Goal: Task Accomplishment & Management: Manage account settings

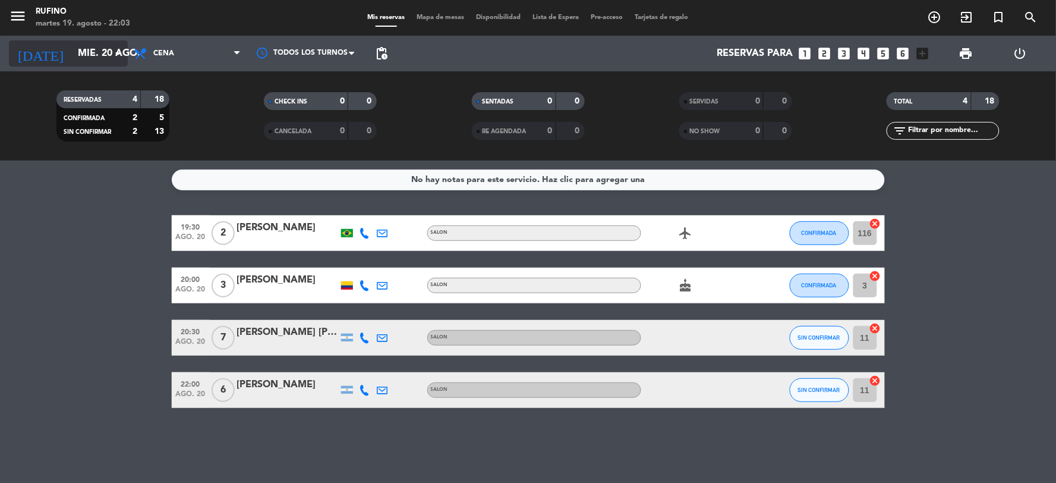
click at [86, 46] on input "mié. 20 ago." at bounding box center [135, 53] width 126 height 23
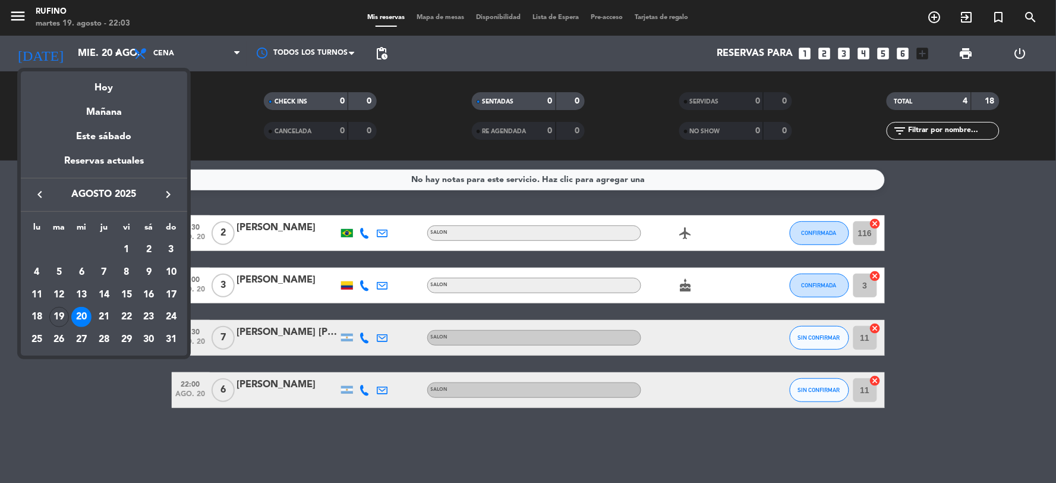
click at [52, 312] on div "19" at bounding box center [59, 317] width 20 height 20
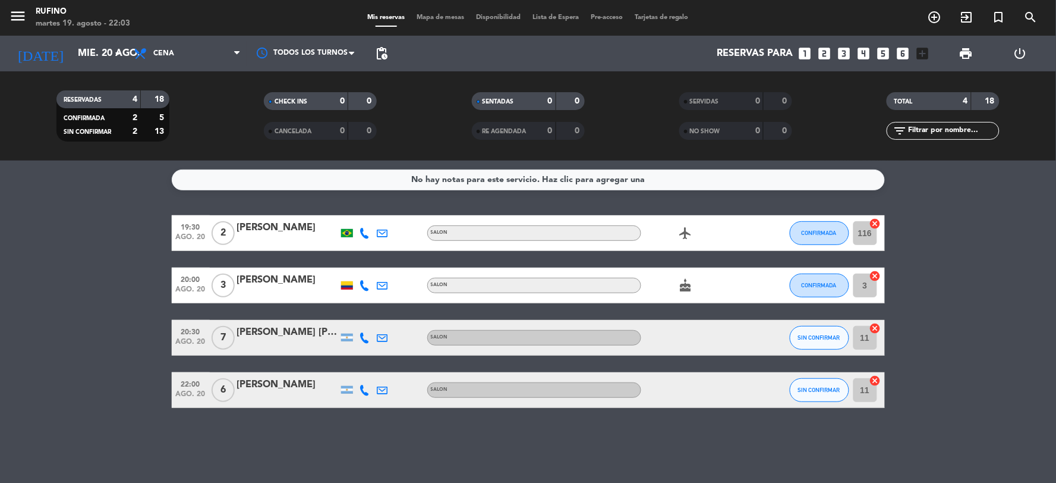
type input "[DATE] ago."
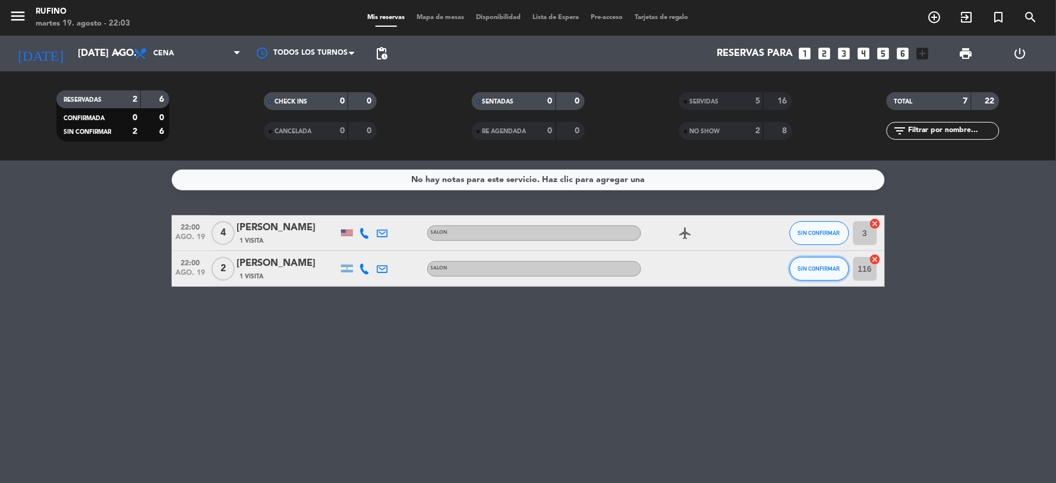
click at [822, 266] on span "SIN CONFIRMAR" at bounding box center [819, 268] width 42 height 7
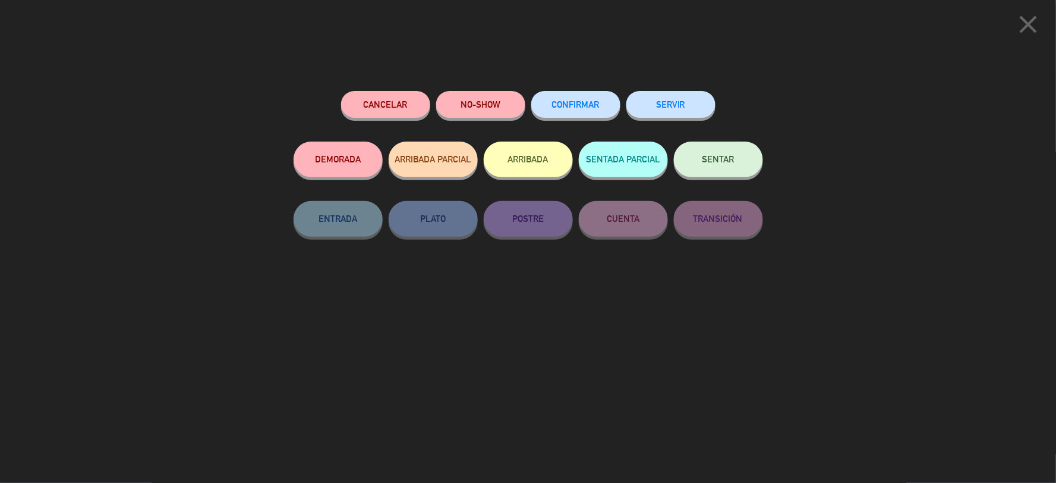
click at [575, 92] on div "CONFIRMAR" at bounding box center [575, 116] width 89 height 51
click at [584, 103] on span "CONFIRMAR" at bounding box center [576, 104] width 48 height 10
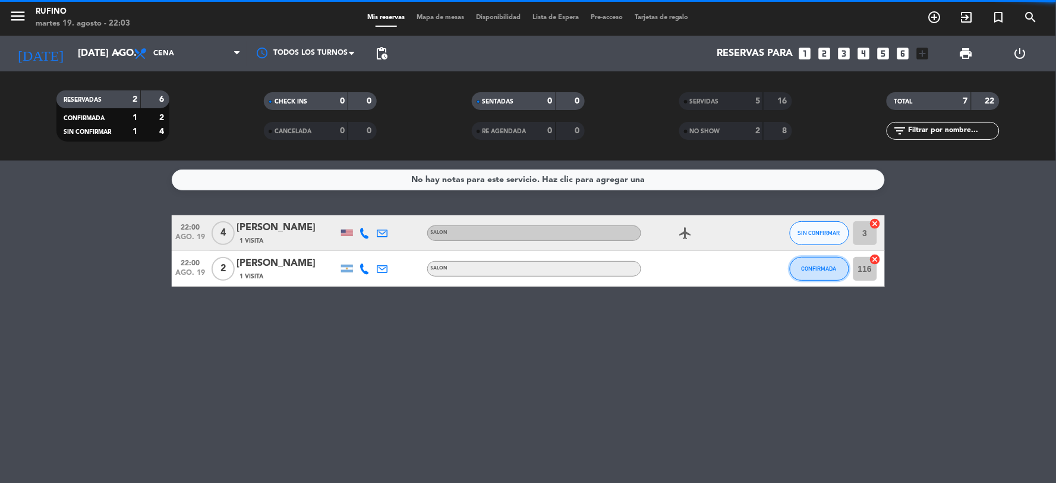
click at [806, 269] on span "CONFIRMADA" at bounding box center [819, 268] width 35 height 7
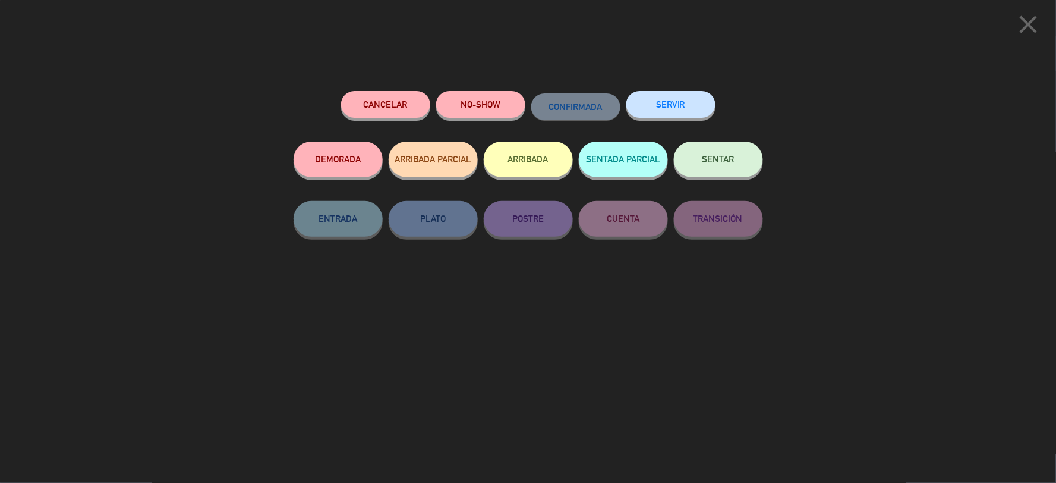
click at [654, 99] on button "SERVIR" at bounding box center [670, 104] width 89 height 27
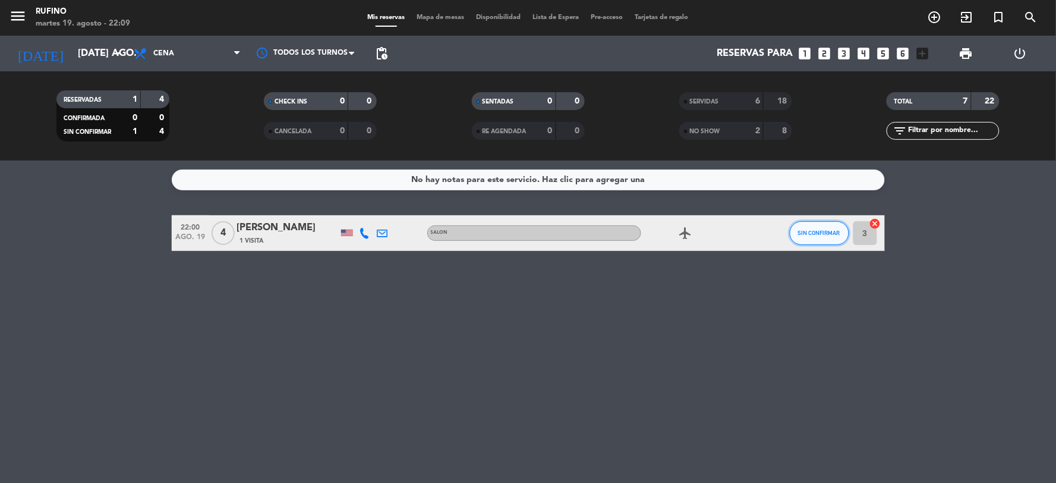
click at [821, 224] on button "SIN CONFIRMAR" at bounding box center [819, 233] width 59 height 24
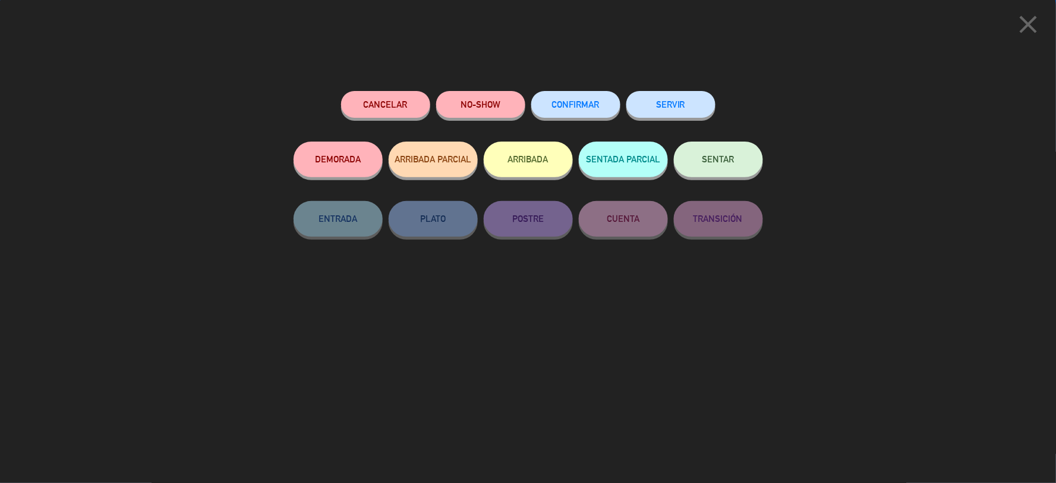
click at [556, 89] on div "Cancelar NO-SHOW CONFIRMAR SERVIR DEMORADA ARRIBADA PARCIAL ARRIBADA SENTADA PA…" at bounding box center [528, 283] width 486 height 400
click at [563, 96] on button "CONFIRMAR" at bounding box center [575, 104] width 89 height 27
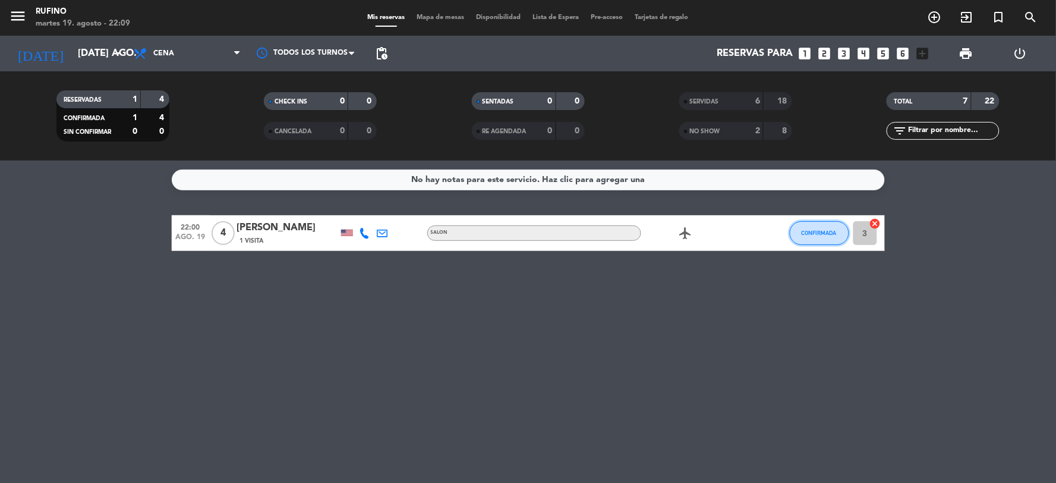
click at [814, 228] on button "CONFIRMADA" at bounding box center [819, 233] width 59 height 24
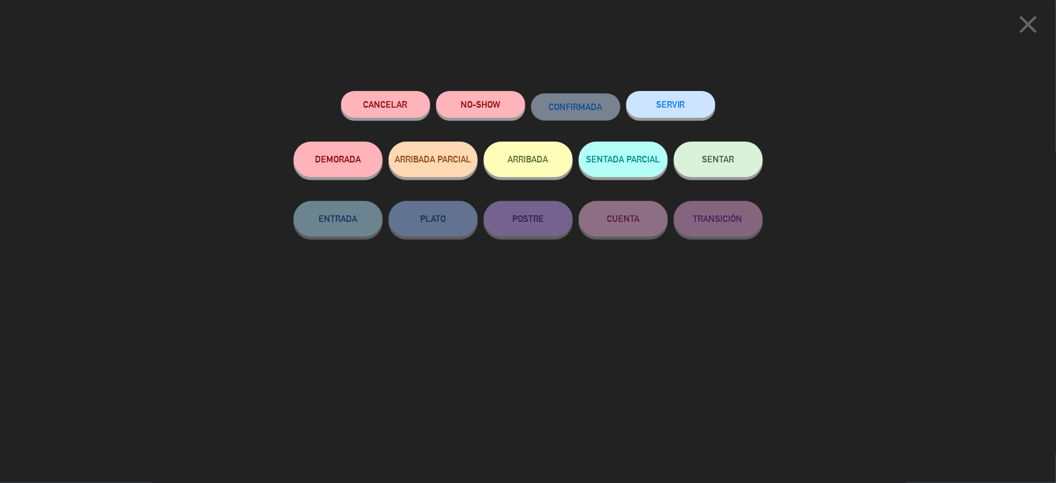
click at [678, 111] on button "SERVIR" at bounding box center [670, 104] width 89 height 27
